Goal: Transaction & Acquisition: Purchase product/service

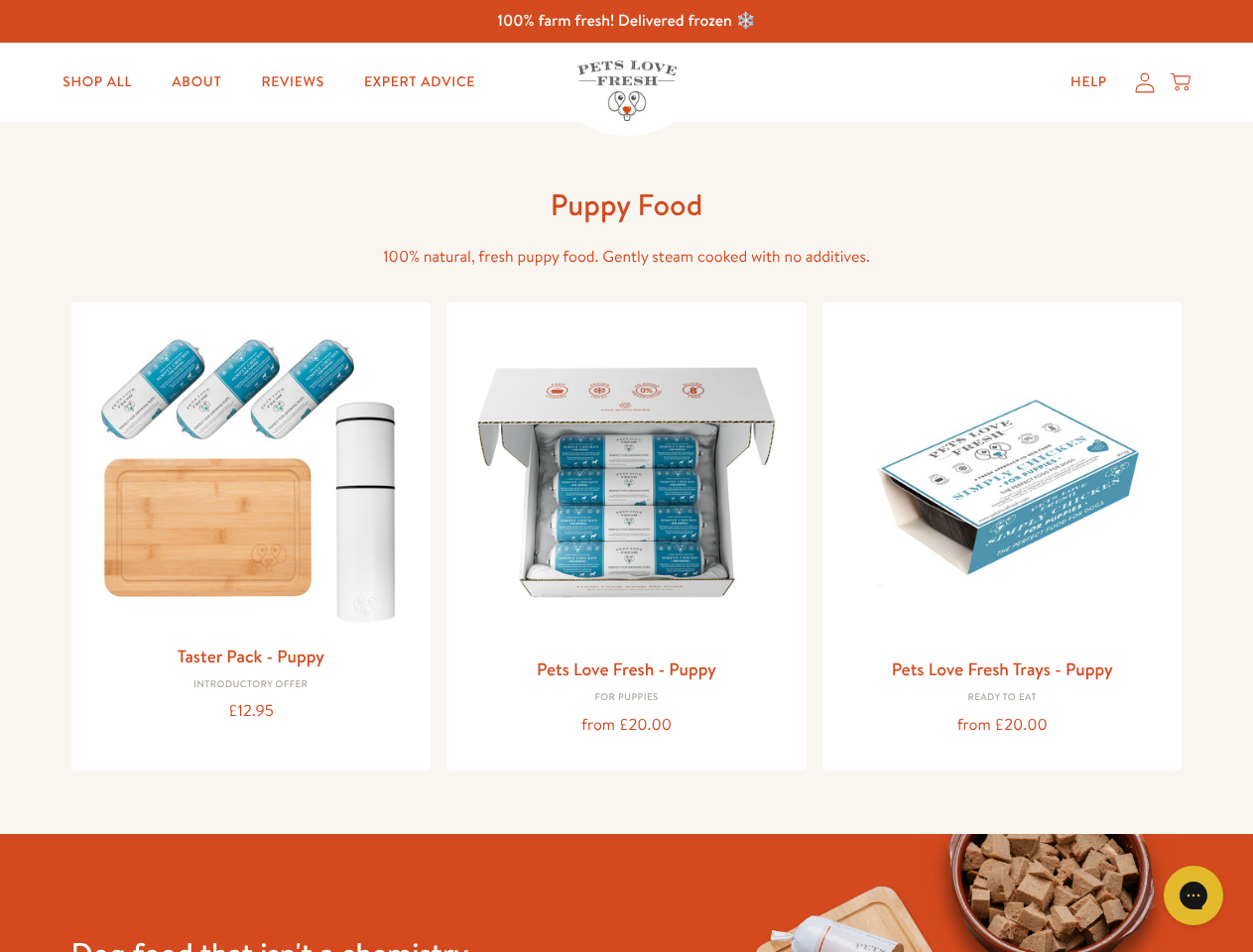
click at [1193, 895] on icon "Gorgias live chat" at bounding box center [1192, 894] width 19 height 19
